Goal: Complete application form

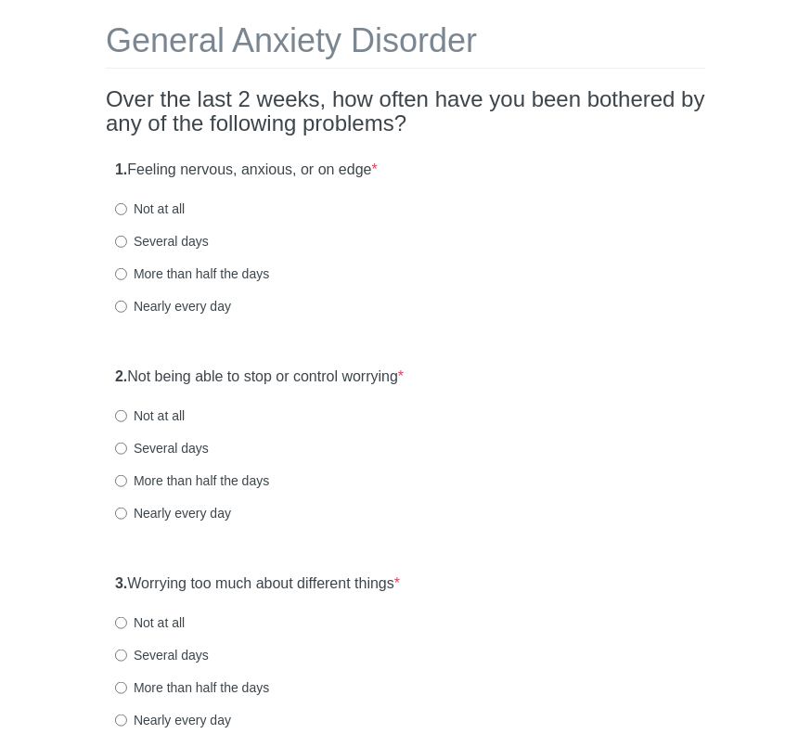
scroll to position [98, 0]
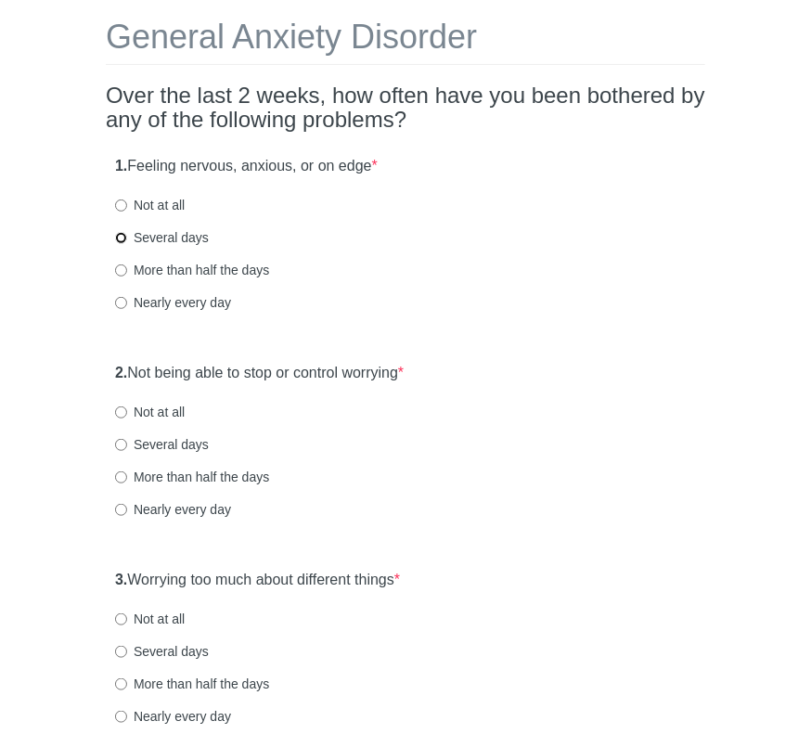
click at [124, 239] on input "Several days" at bounding box center [121, 238] width 12 height 12
radio input "true"
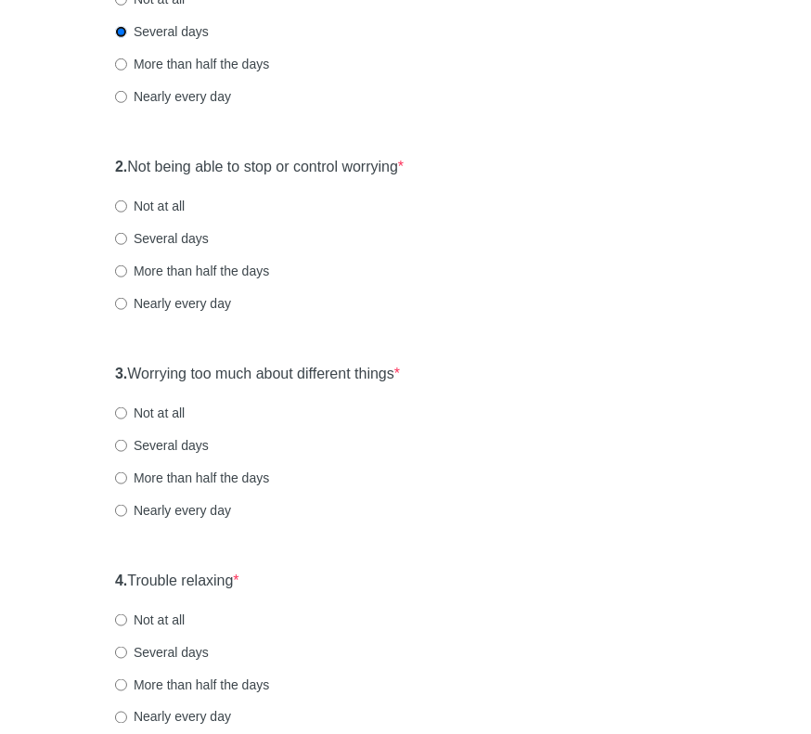
scroll to position [304, 0]
click at [121, 237] on input "Several days" at bounding box center [121, 239] width 12 height 12
radio input "true"
click at [118, 444] on input "Several days" at bounding box center [121, 446] width 12 height 12
radio input "true"
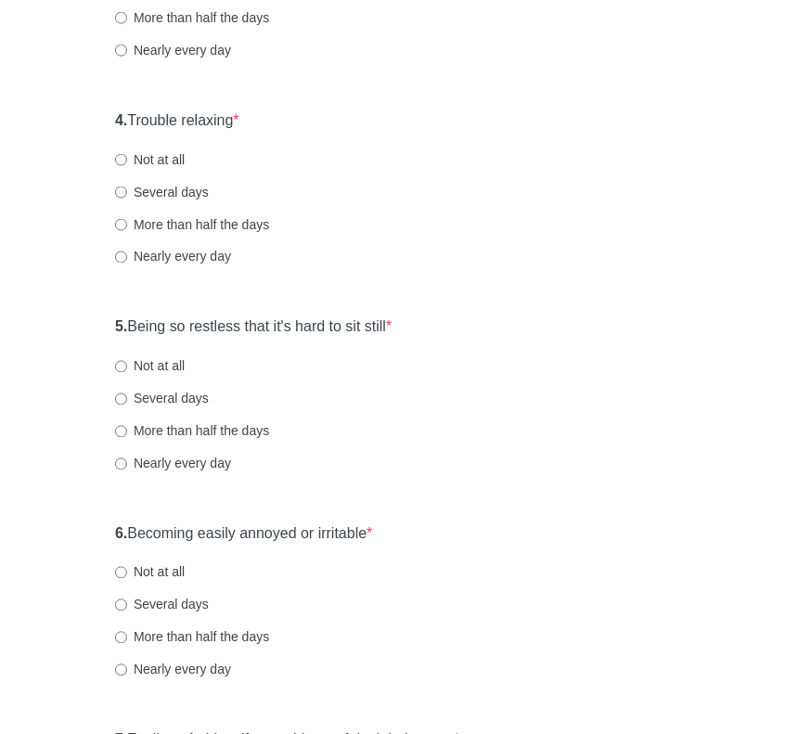
scroll to position [782, 0]
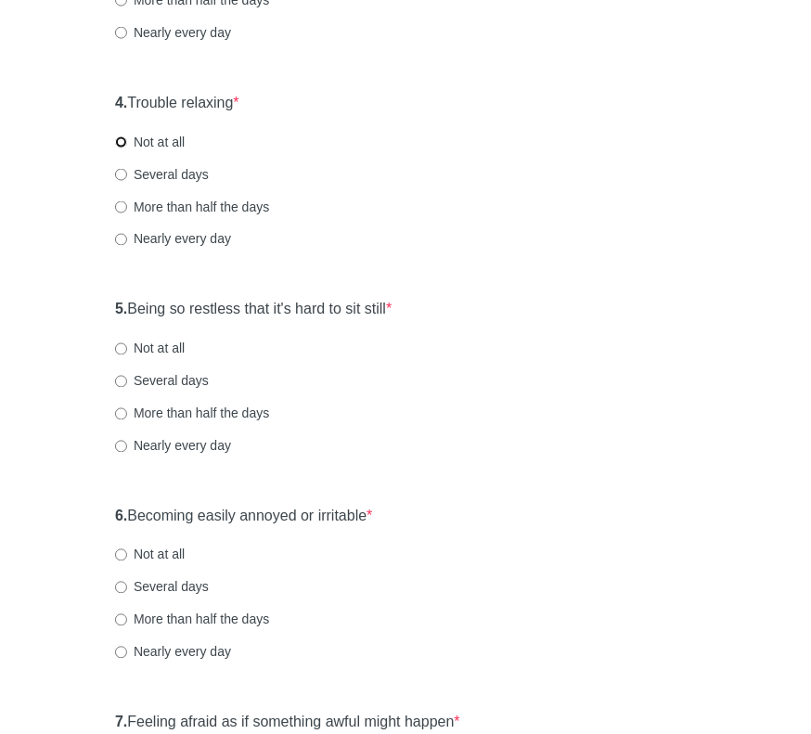
click at [118, 144] on input "Not at all" at bounding box center [121, 142] width 12 height 12
radio input "true"
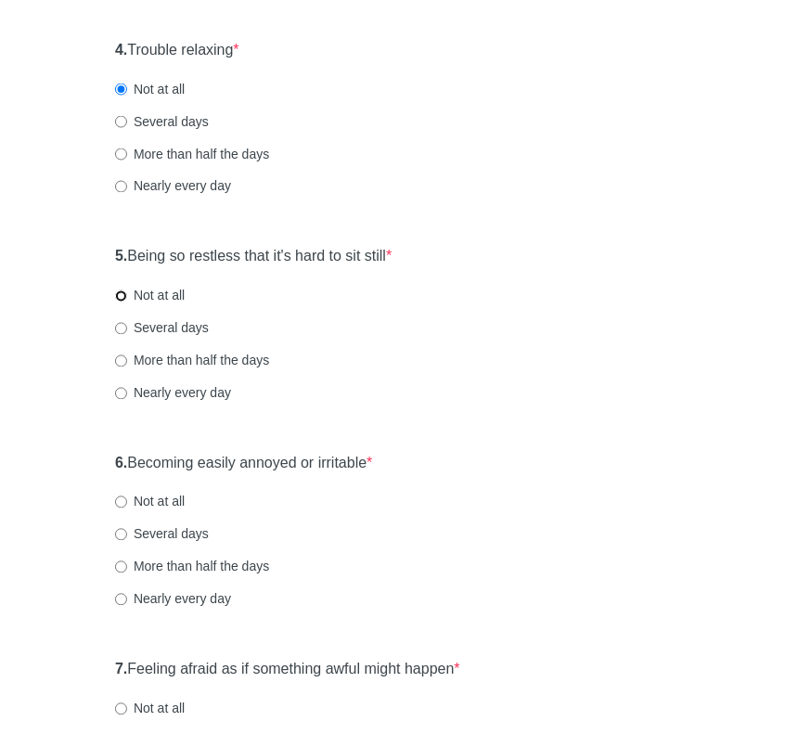
click at [122, 290] on input "Not at all" at bounding box center [121, 296] width 12 height 12
radio input "true"
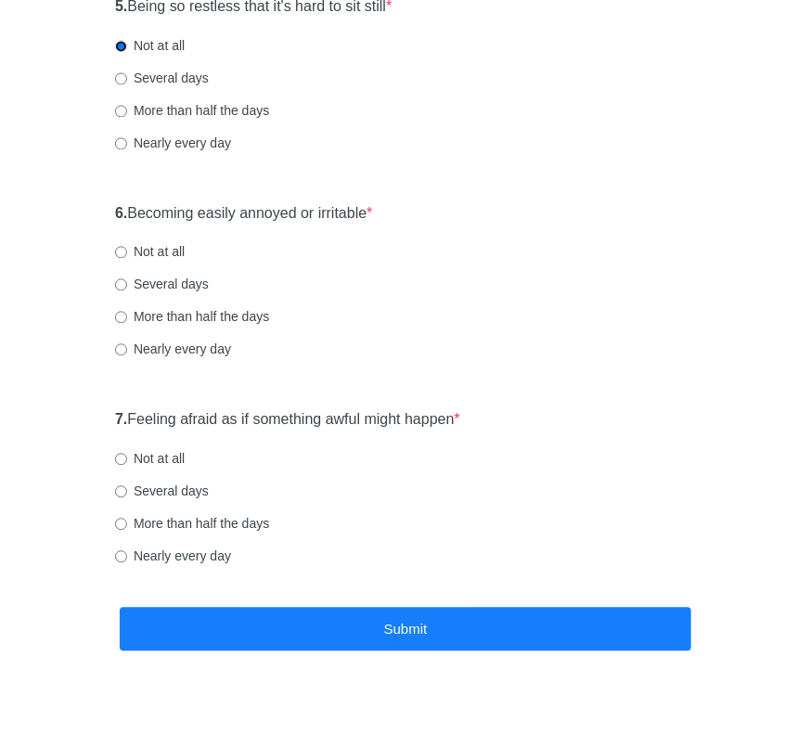
scroll to position [1113, 0]
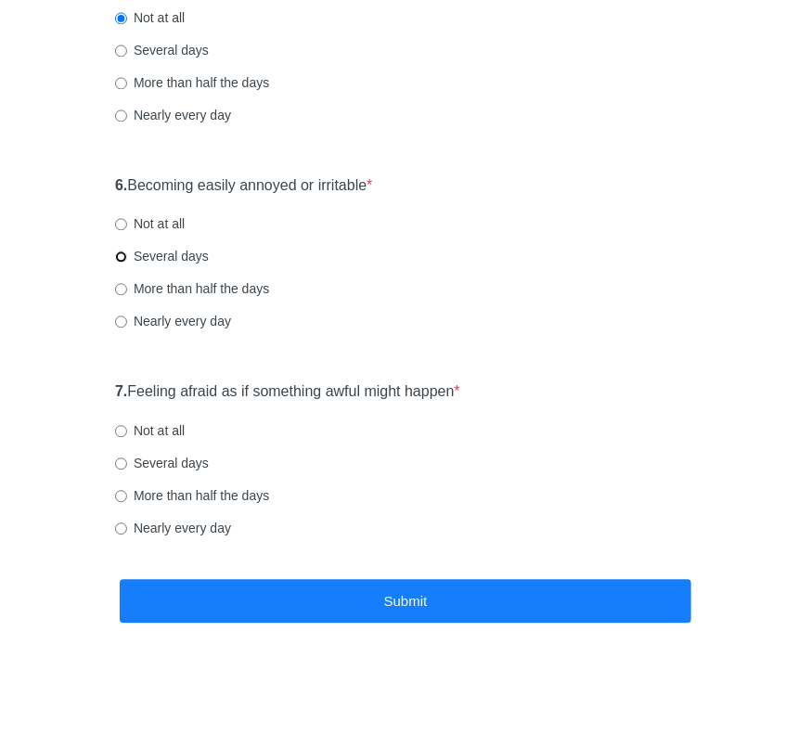
click at [122, 261] on input "Several days" at bounding box center [121, 256] width 12 height 12
radio input "true"
click at [122, 422] on label "Not at all" at bounding box center [150, 430] width 70 height 19
click at [122, 425] on input "Not at all" at bounding box center [121, 431] width 12 height 12
radio input "true"
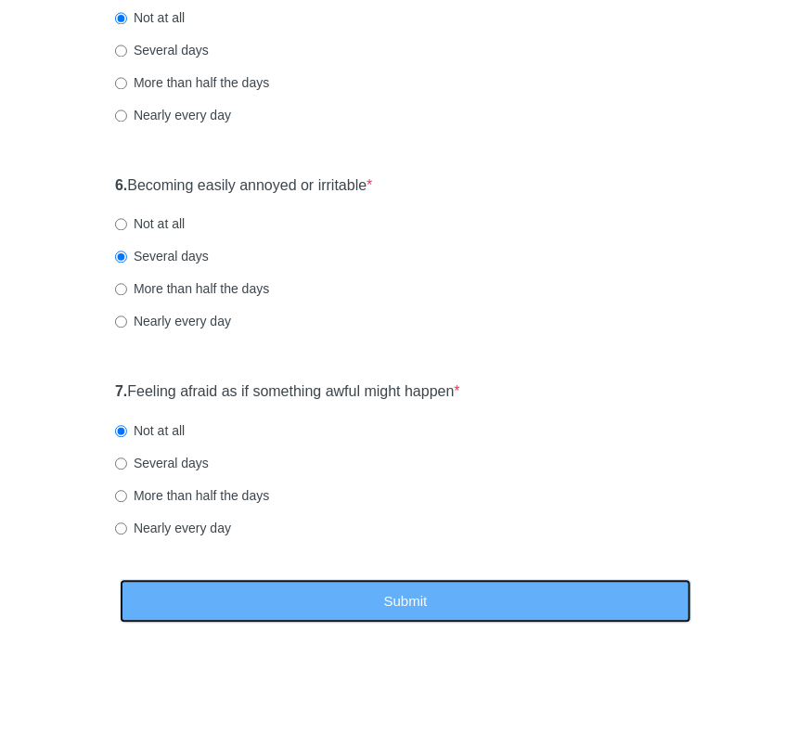
click at [370, 579] on button "Submit" at bounding box center [405, 601] width 571 height 44
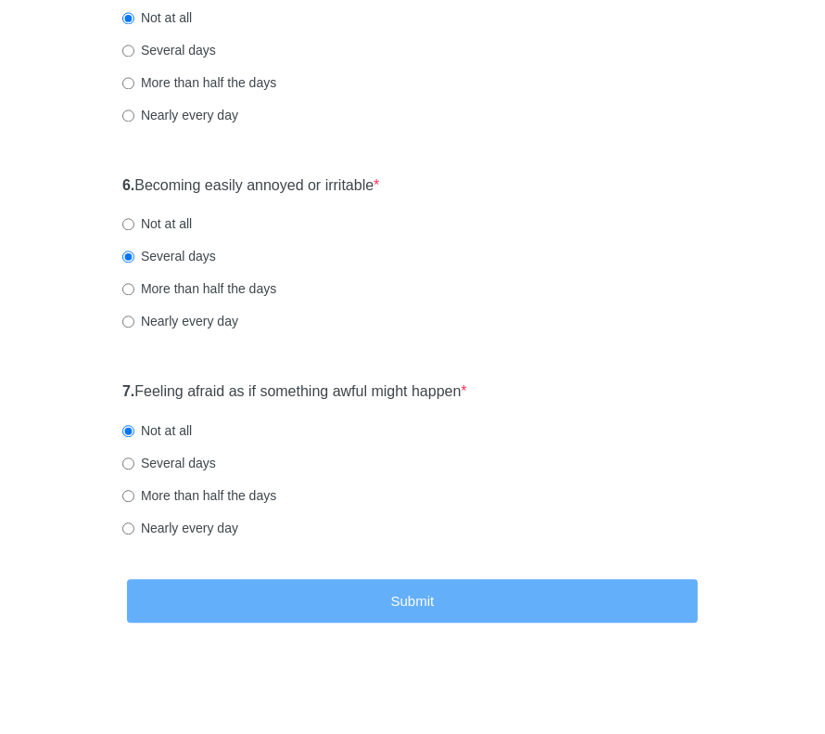
scroll to position [0, 0]
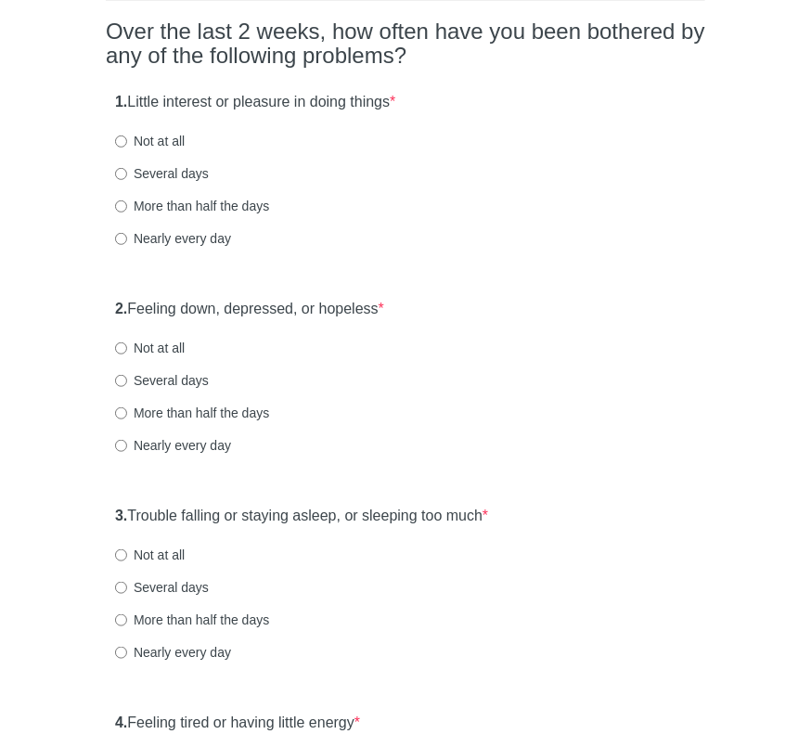
scroll to position [180, 0]
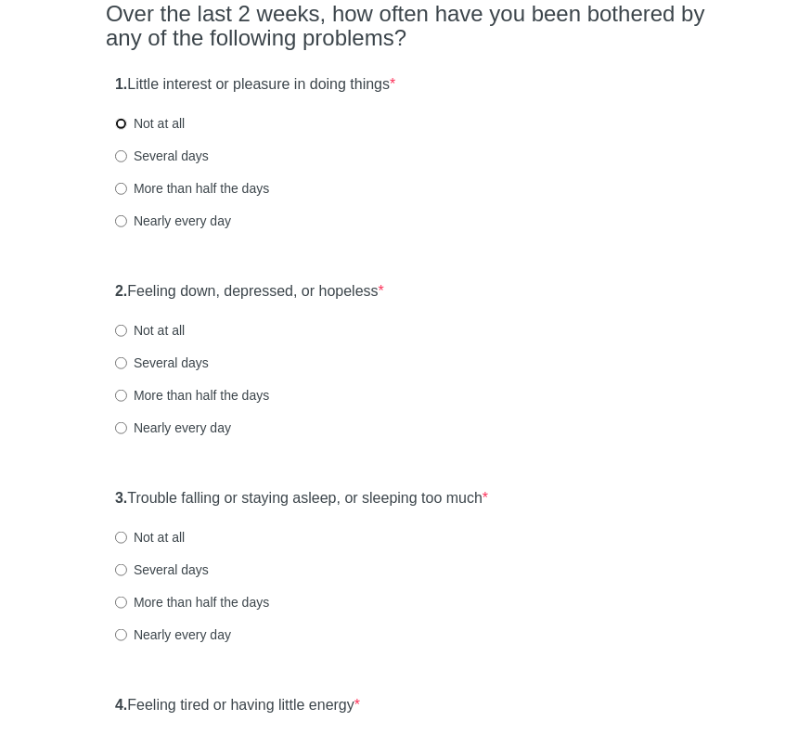
click at [121, 120] on input "Not at all" at bounding box center [121, 124] width 12 height 12
radio input "true"
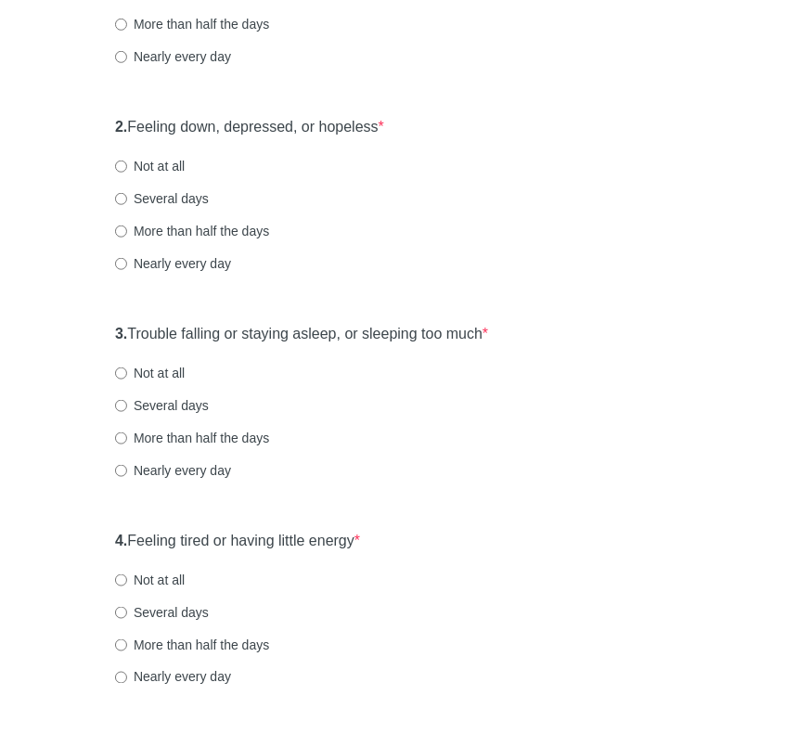
scroll to position [347, 0]
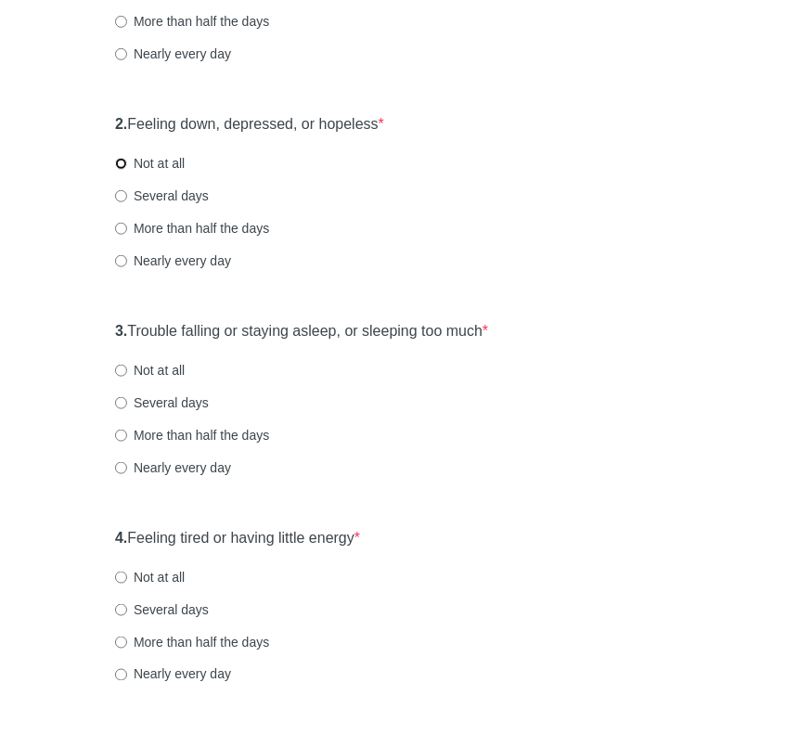
click at [119, 158] on input "Not at all" at bounding box center [121, 164] width 12 height 12
radio input "true"
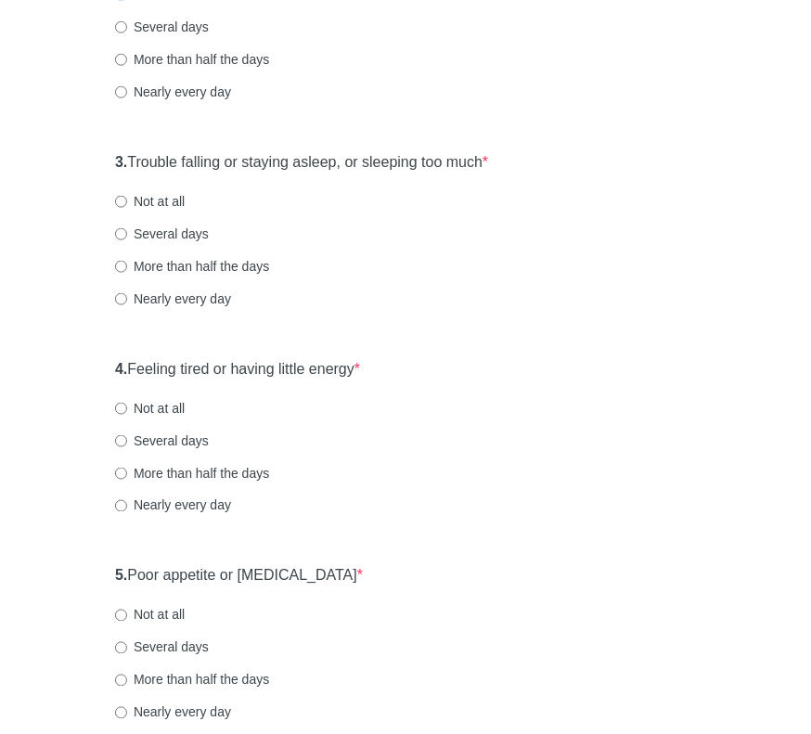
scroll to position [527, 0]
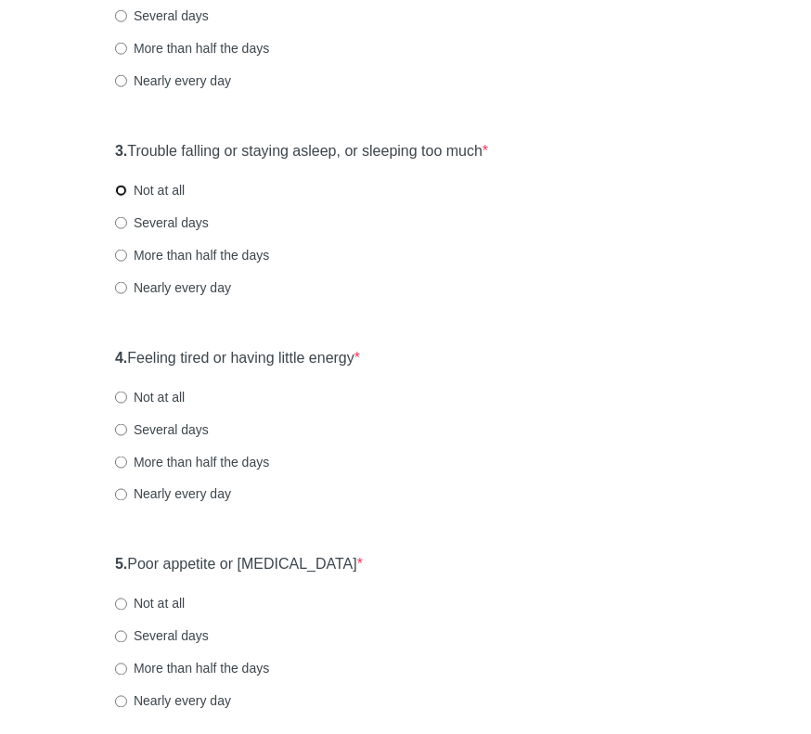
click at [121, 185] on input "Not at all" at bounding box center [121, 191] width 12 height 12
radio input "true"
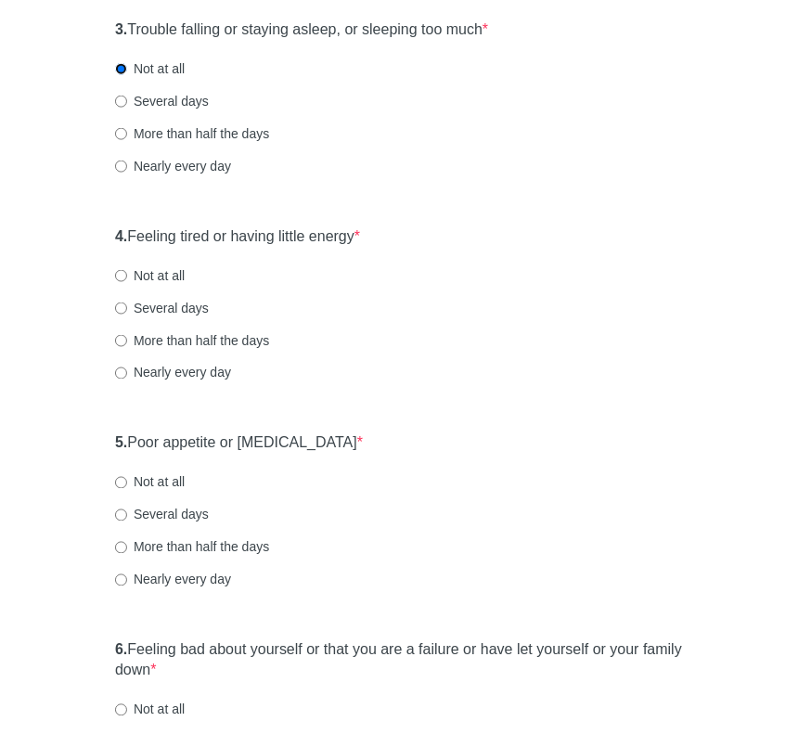
scroll to position [660, 0]
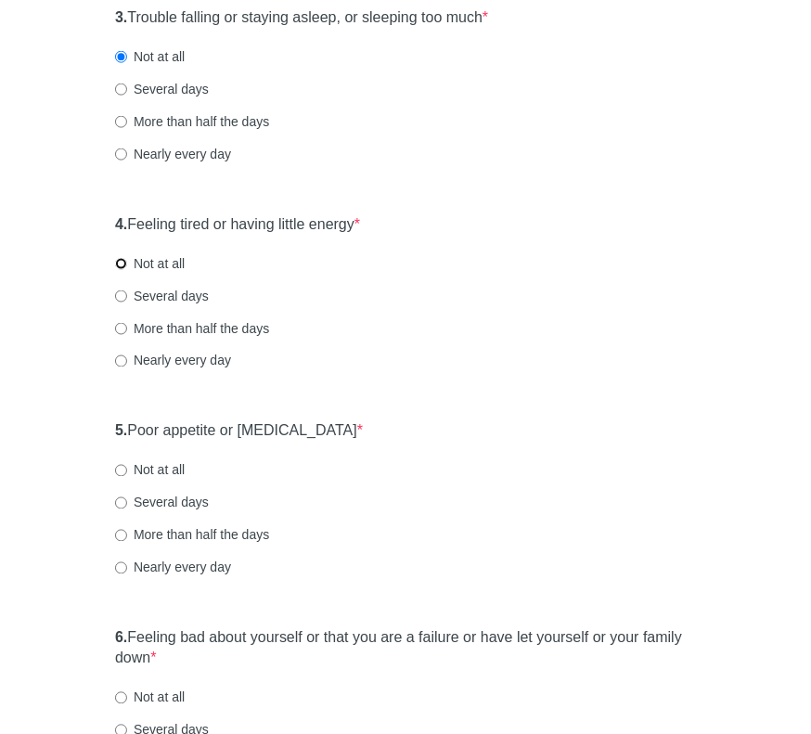
click at [121, 262] on input "Not at all" at bounding box center [121, 264] width 12 height 12
radio input "true"
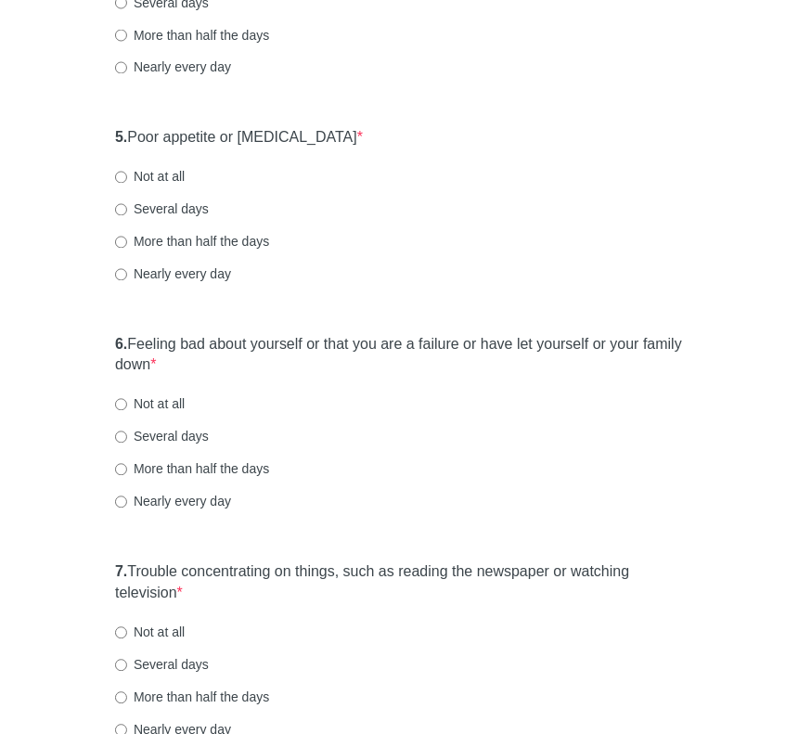
scroll to position [961, 0]
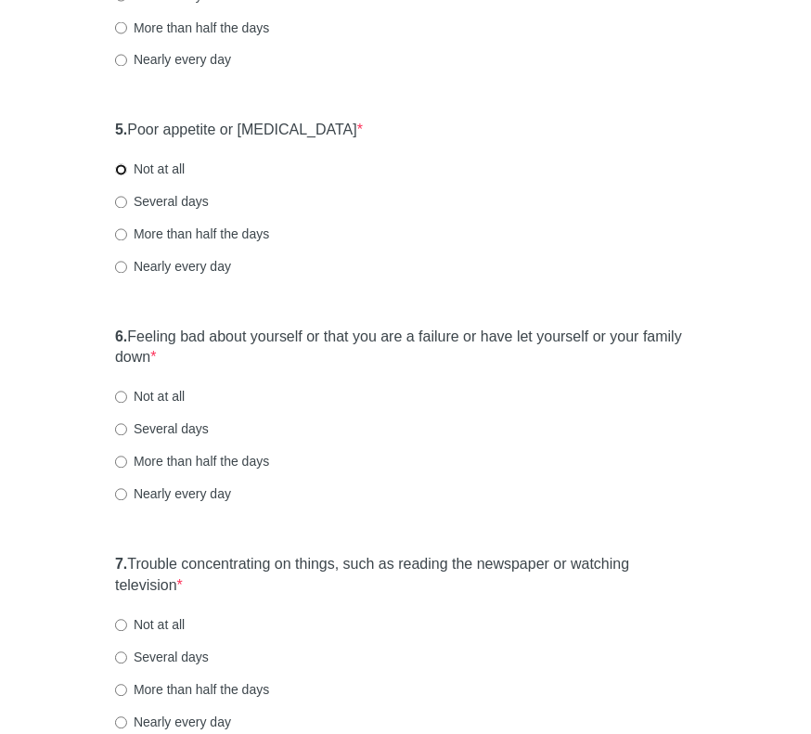
click at [120, 170] on input "Not at all" at bounding box center [121, 170] width 12 height 12
radio input "true"
click at [120, 393] on input "Not at all" at bounding box center [121, 397] width 12 height 12
radio input "true"
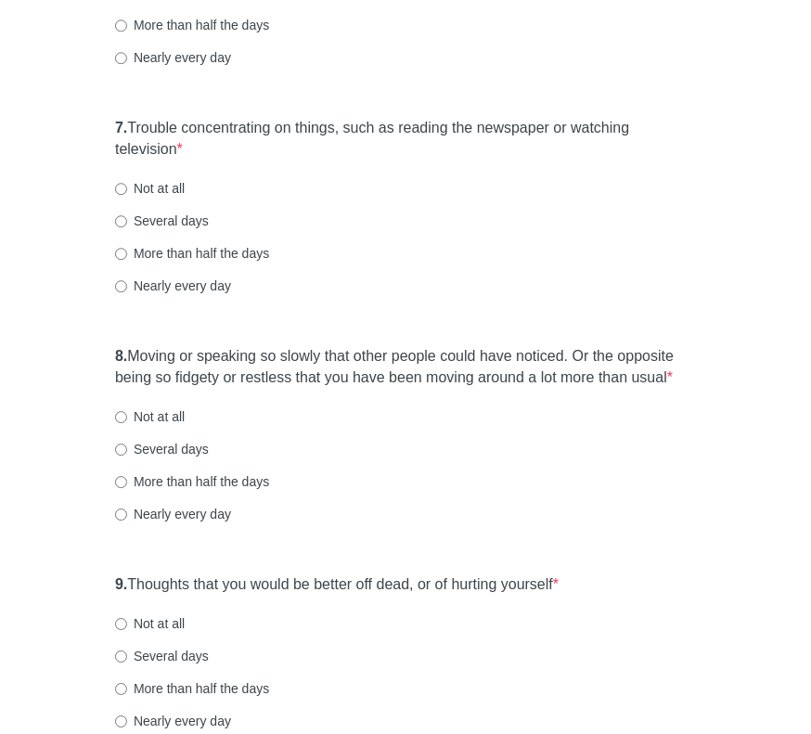
scroll to position [1402, 0]
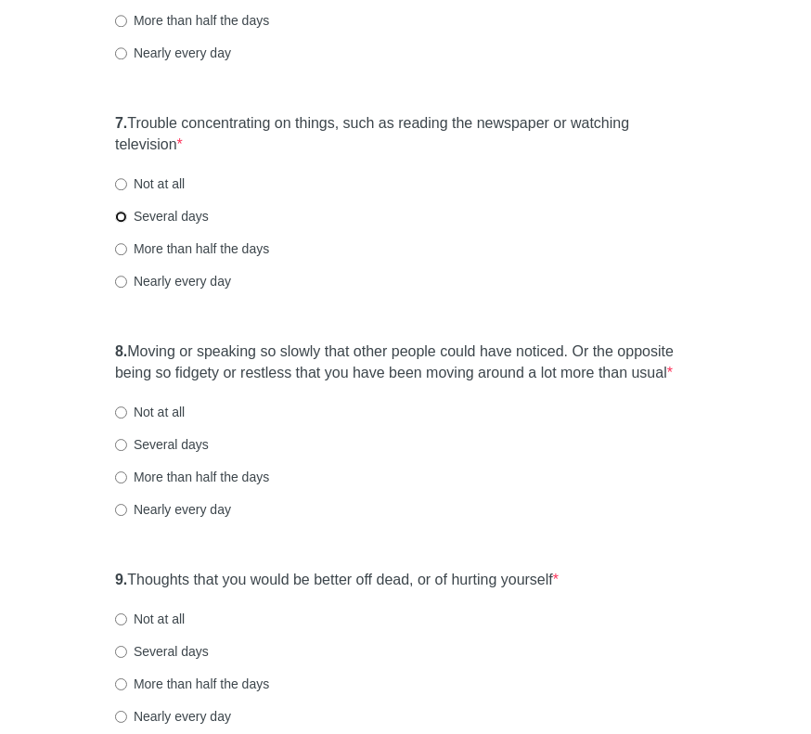
click at [121, 215] on input "Several days" at bounding box center [121, 217] width 12 height 12
radio input "true"
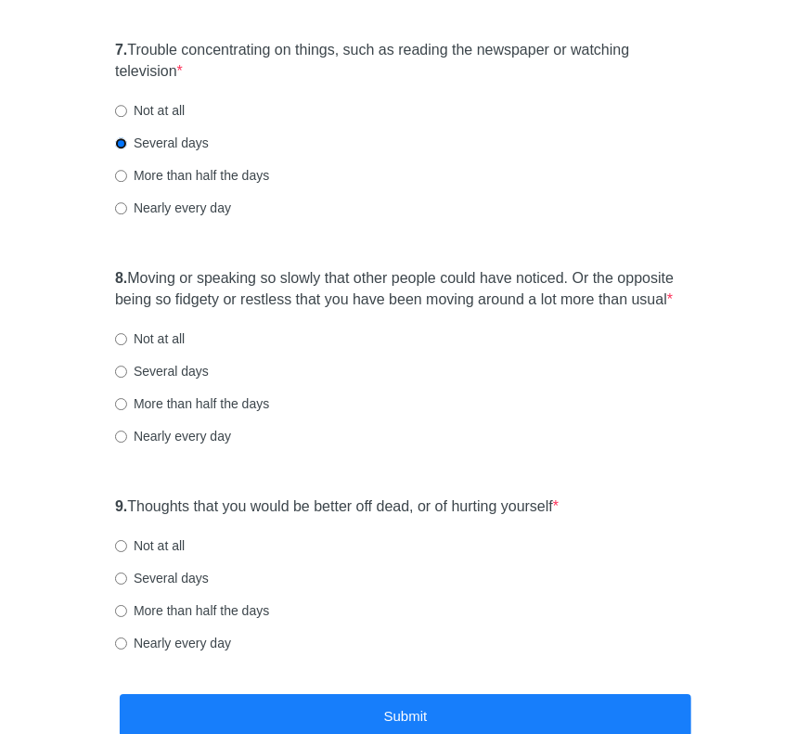
scroll to position [1493, 0]
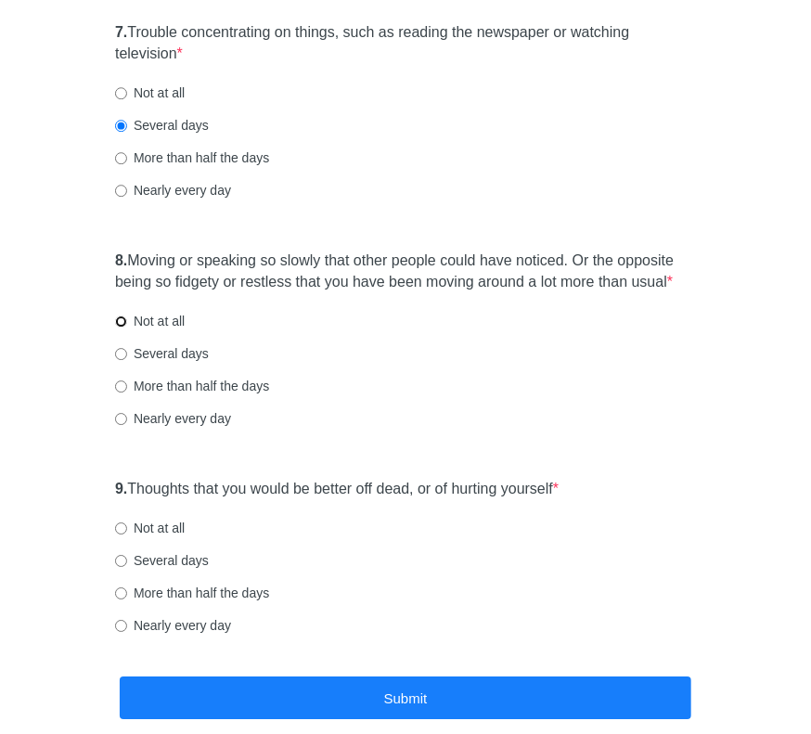
click at [120, 318] on input "Not at all" at bounding box center [121, 321] width 12 height 12
radio input "true"
click at [122, 524] on input "Not at all" at bounding box center [121, 528] width 12 height 12
radio input "true"
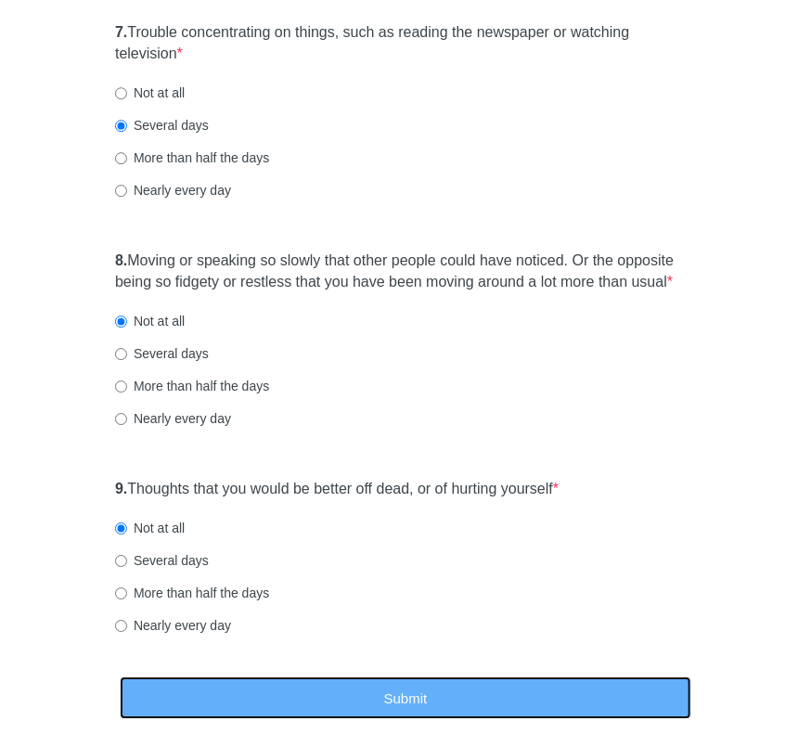
click at [403, 696] on button "Submit" at bounding box center [405, 698] width 571 height 44
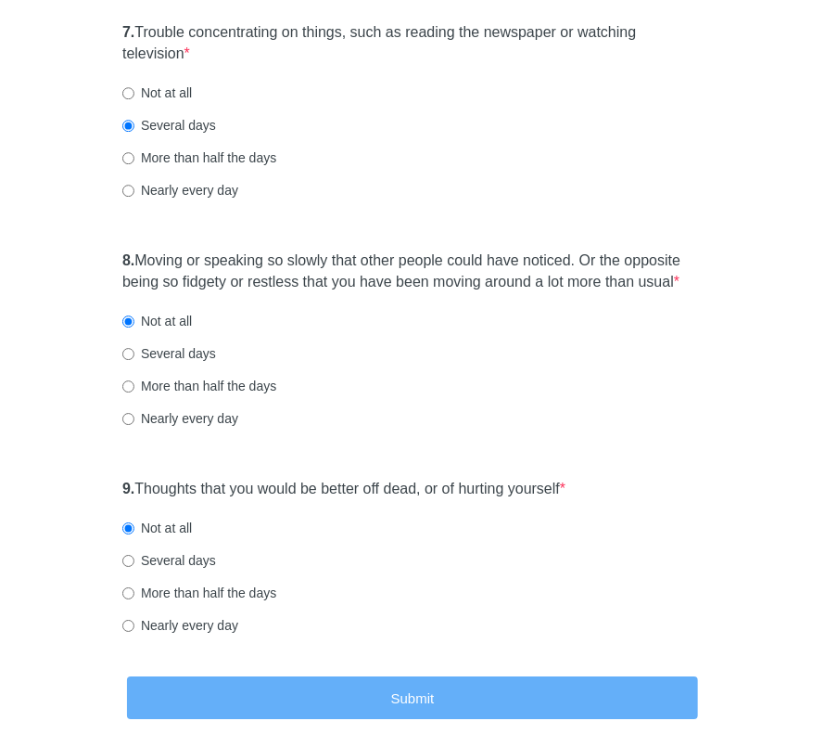
scroll to position [0, 0]
